Goal: Task Accomplishment & Management: Manage account settings

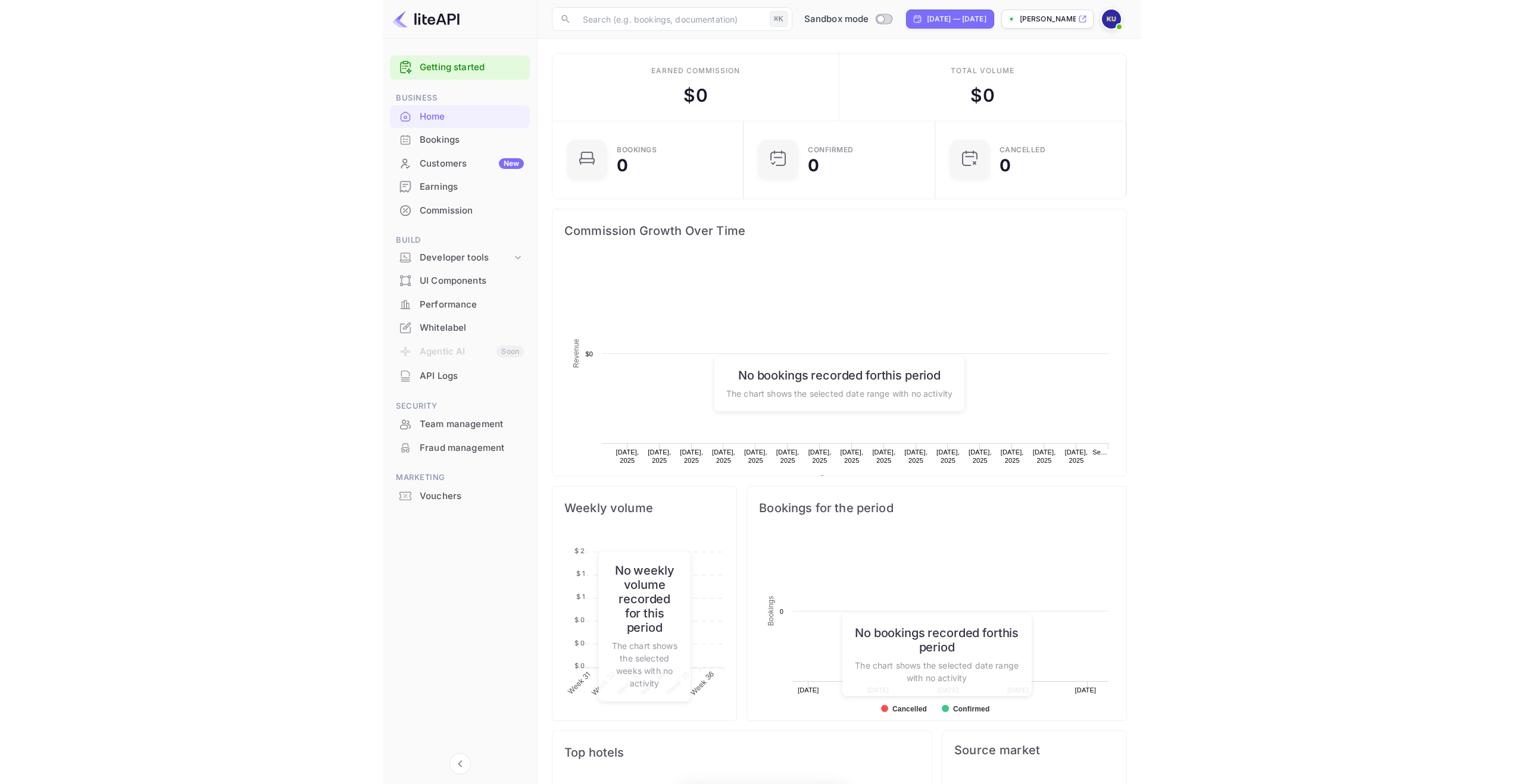
scroll to position [193, 184]
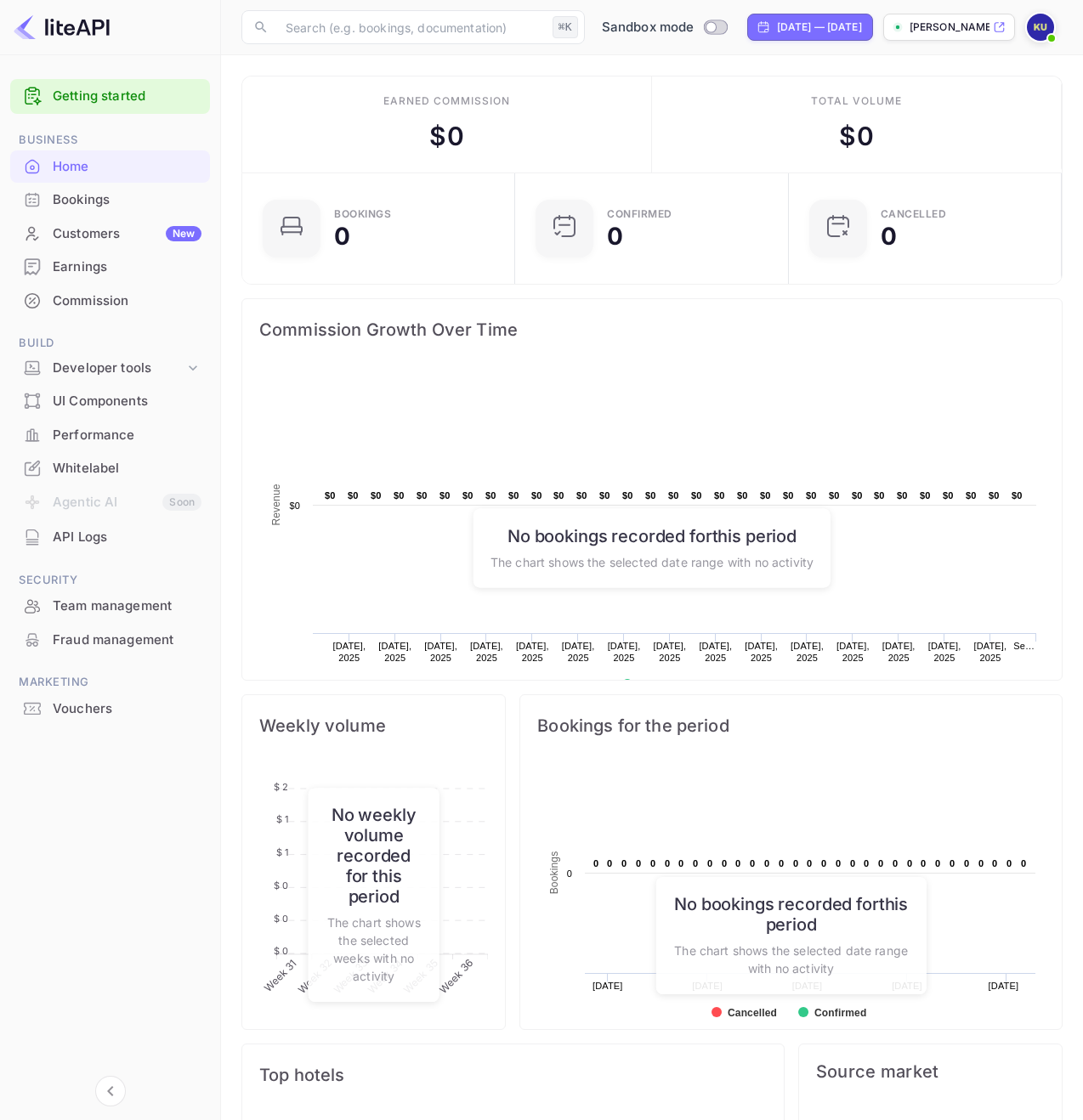
click at [1046, 29] on img at bounding box center [1040, 27] width 27 height 27
click at [98, 524] on div at bounding box center [541, 560] width 1083 height 1120
click at [97, 458] on div "Whitelabel" at bounding box center [110, 468] width 200 height 33
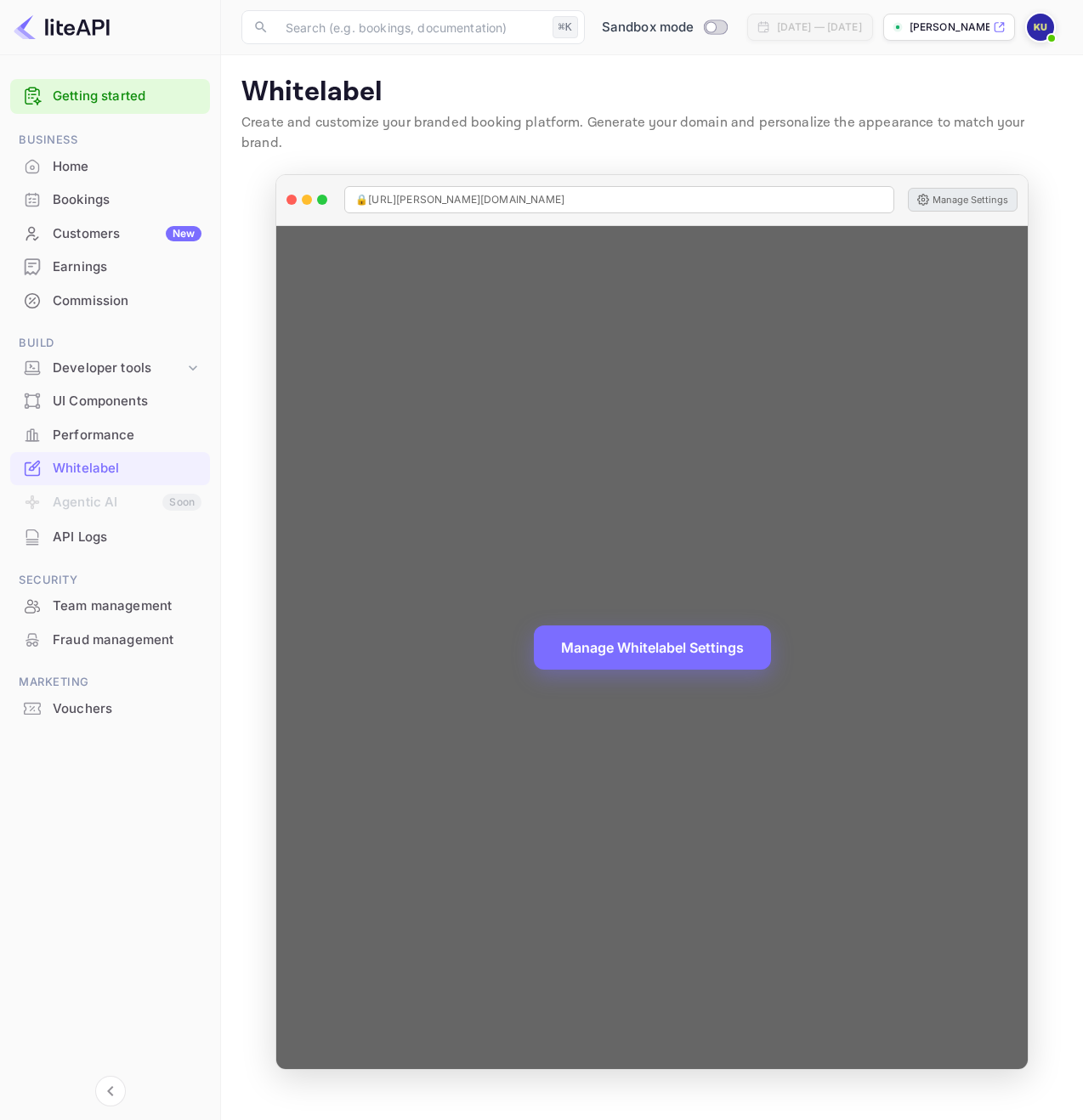
click at [972, 187] on button "Manage Settings" at bounding box center [962, 199] width 110 height 23
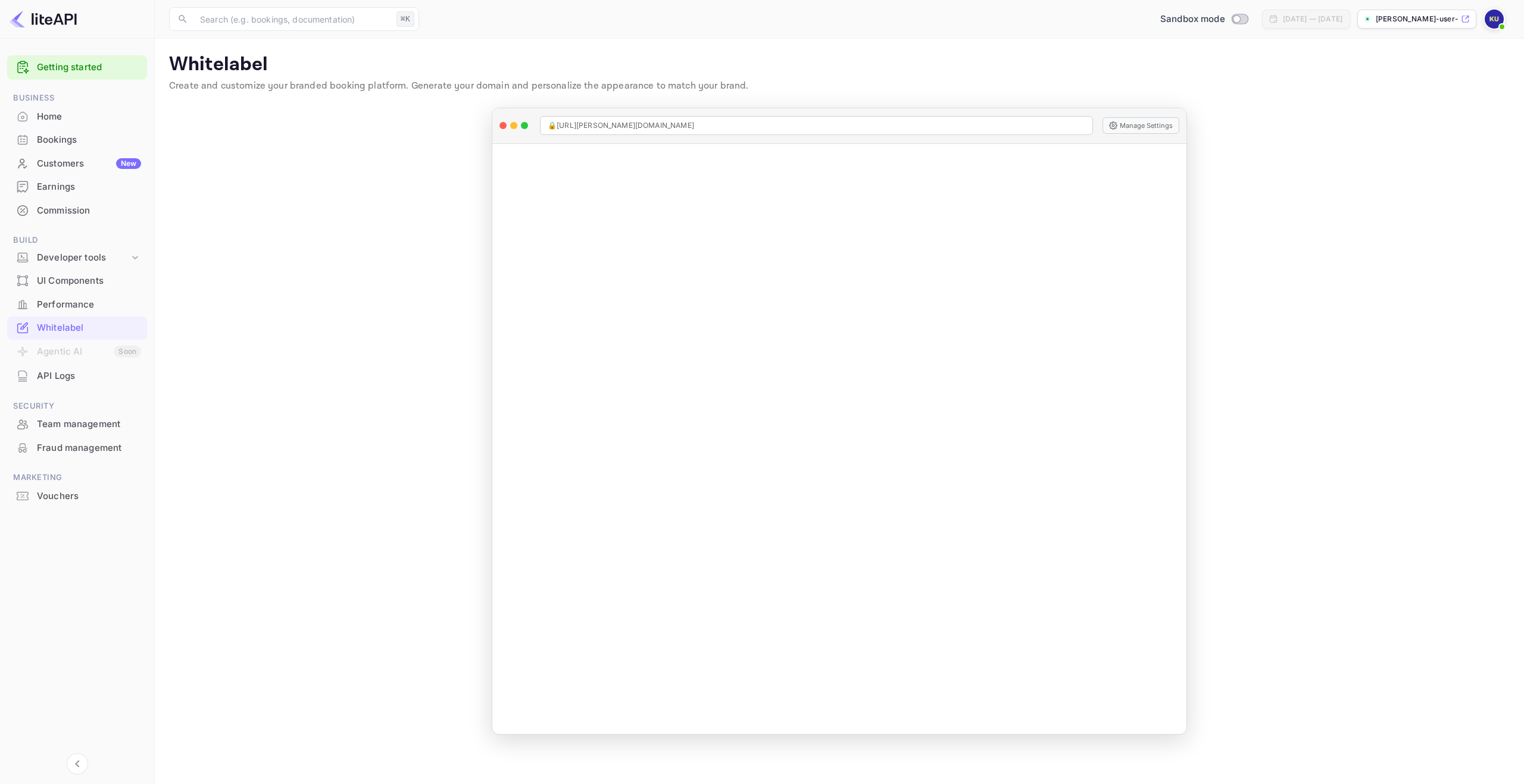
click at [758, 27] on div "[PERSON_NAME]-user-nxcbp.nuit..." at bounding box center [1417, 19] width 119 height 19
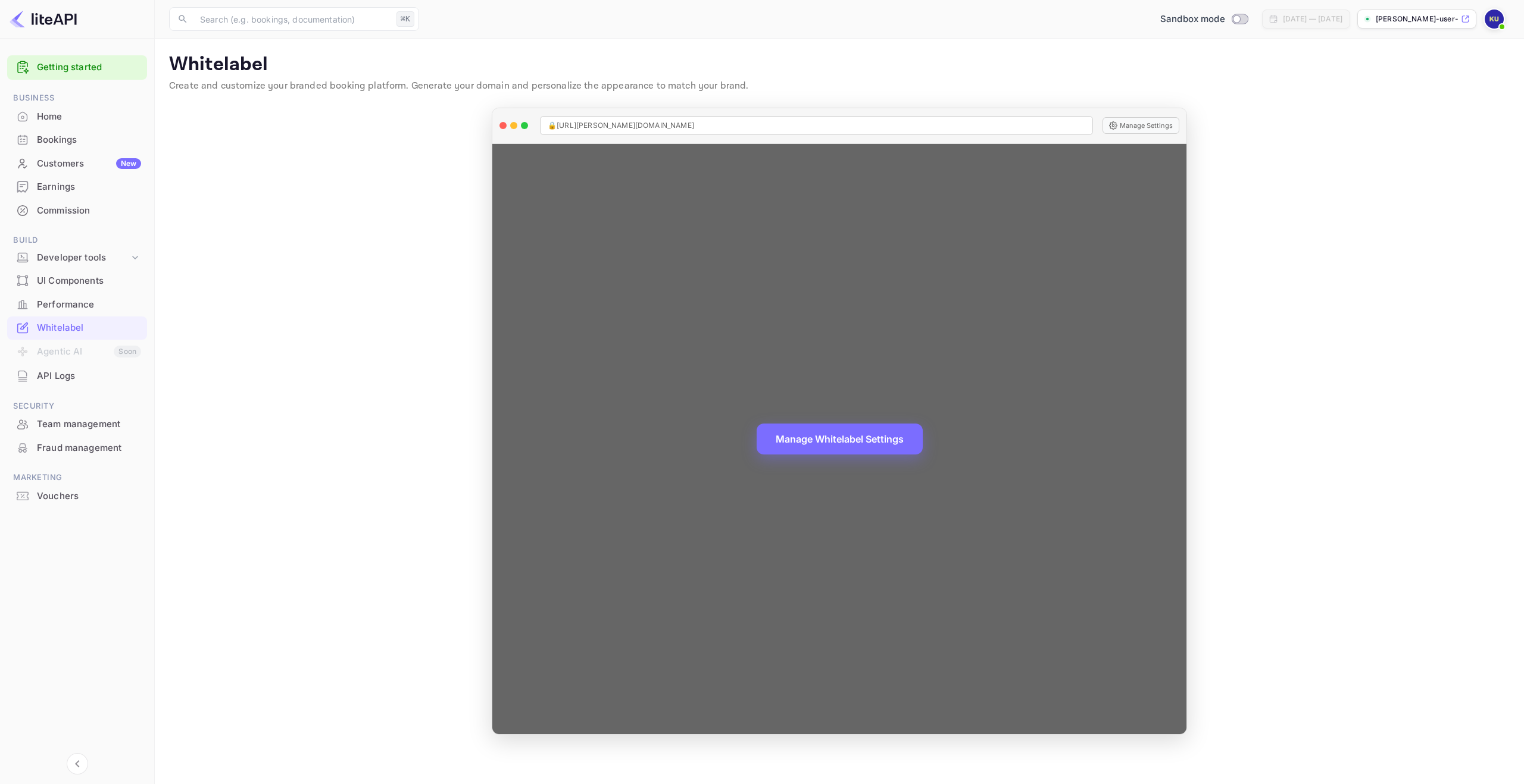
click at [758, 109] on div "🔒 [URL][PERSON_NAME][DOMAIN_NAME] Manage Settings" at bounding box center [840, 126] width 694 height 35
click at [758, 131] on div "🔒 [URL][PERSON_NAME][DOMAIN_NAME]" at bounding box center [816, 126] width 553 height 19
click at [758, 126] on button "Manage Settings" at bounding box center [1140, 125] width 77 height 16
